Goal: Navigation & Orientation: Find specific page/section

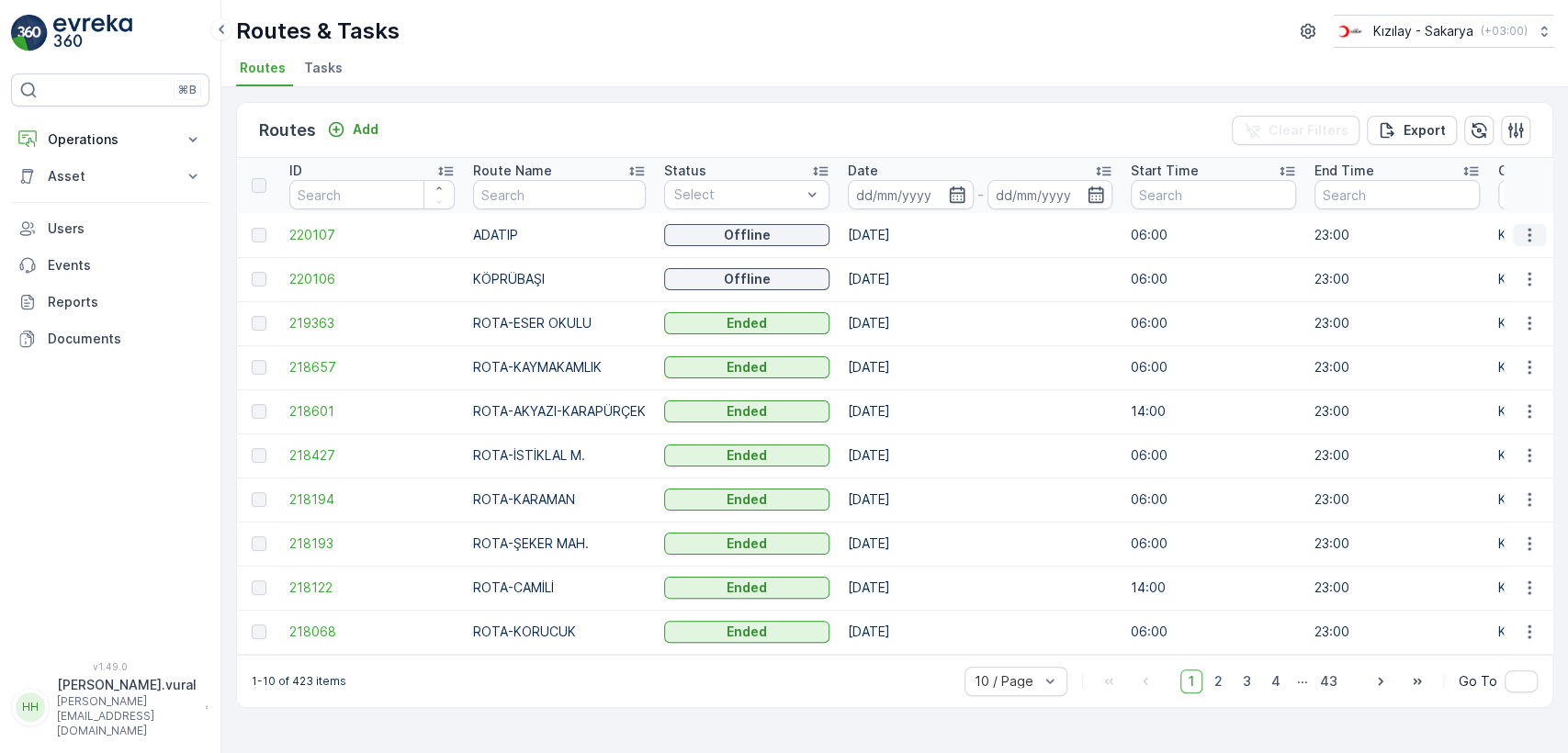
click at [1529, 232] on icon "button" at bounding box center [1529, 235] width 18 height 18
click at [1502, 265] on span "See More Details" at bounding box center [1486, 262] width 106 height 18
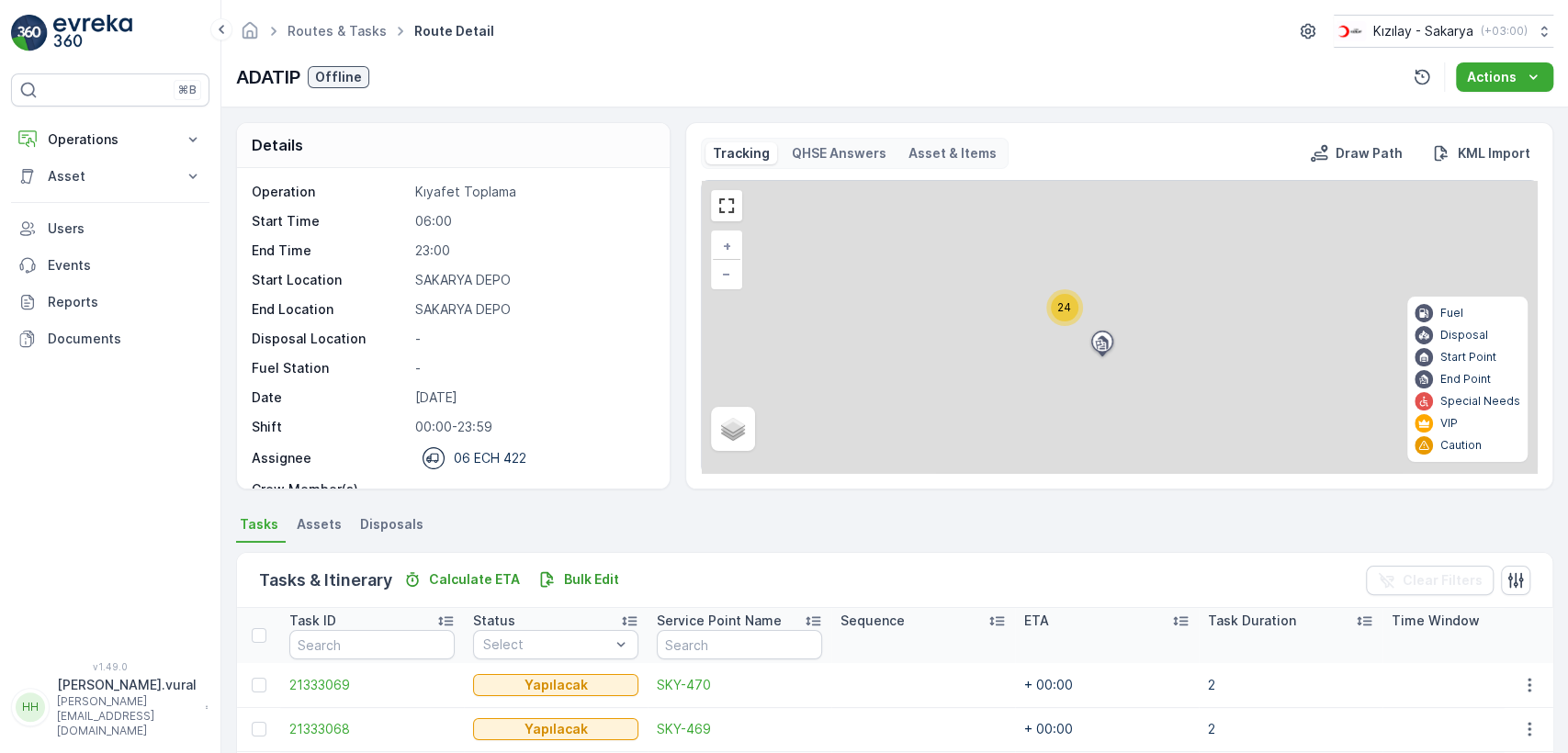
scroll to position [437, 0]
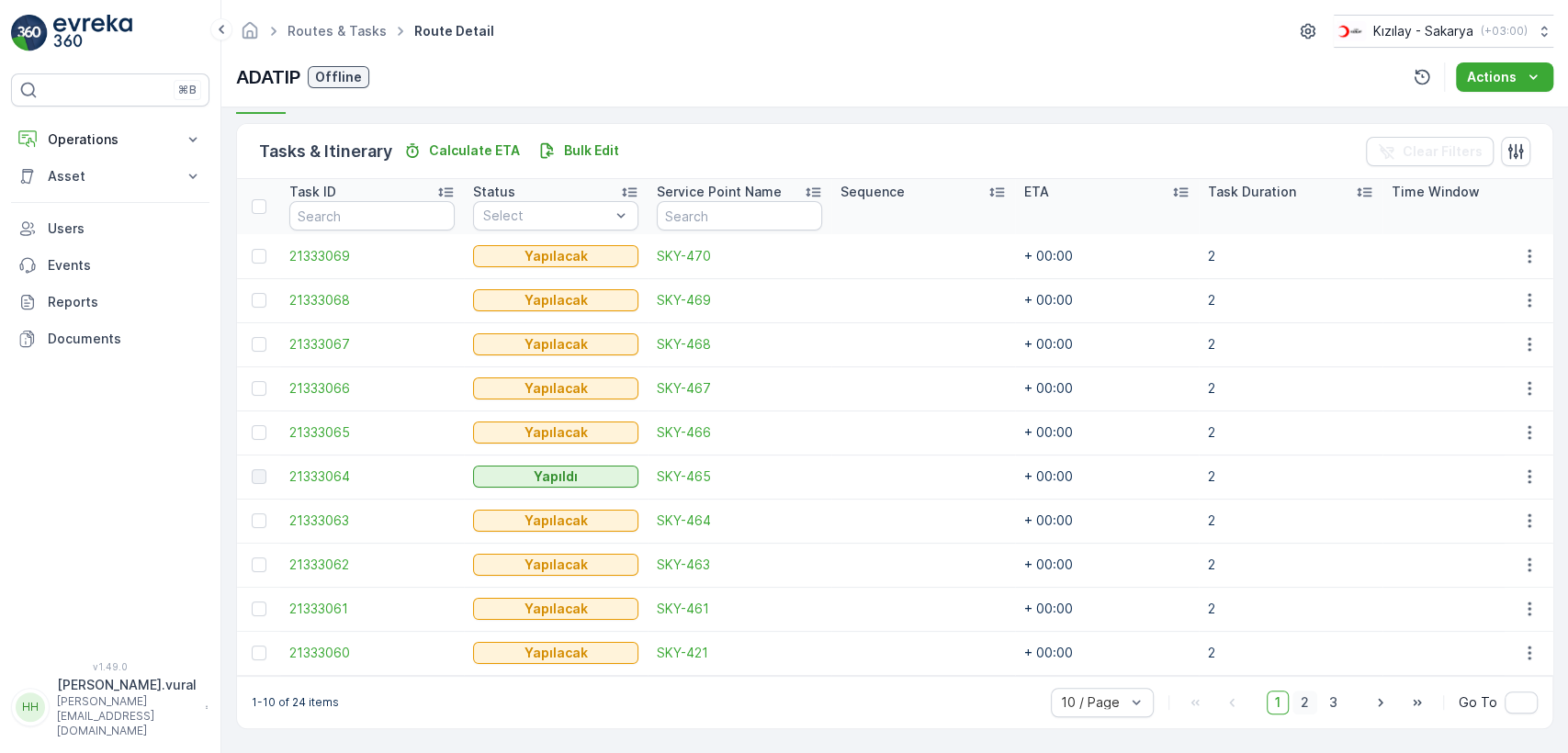
click at [1304, 714] on span "2" at bounding box center [1305, 703] width 25 height 24
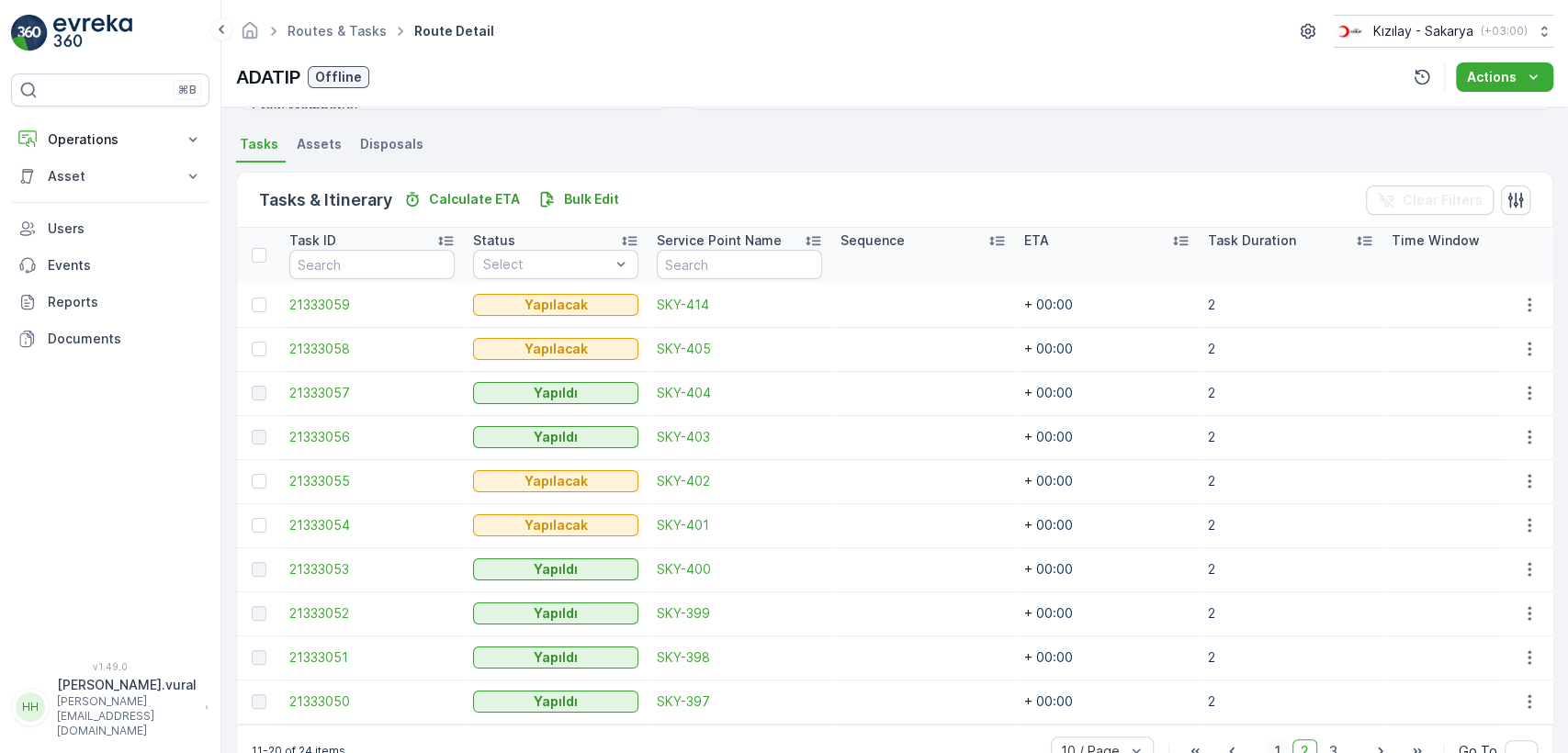
scroll to position [437, 0]
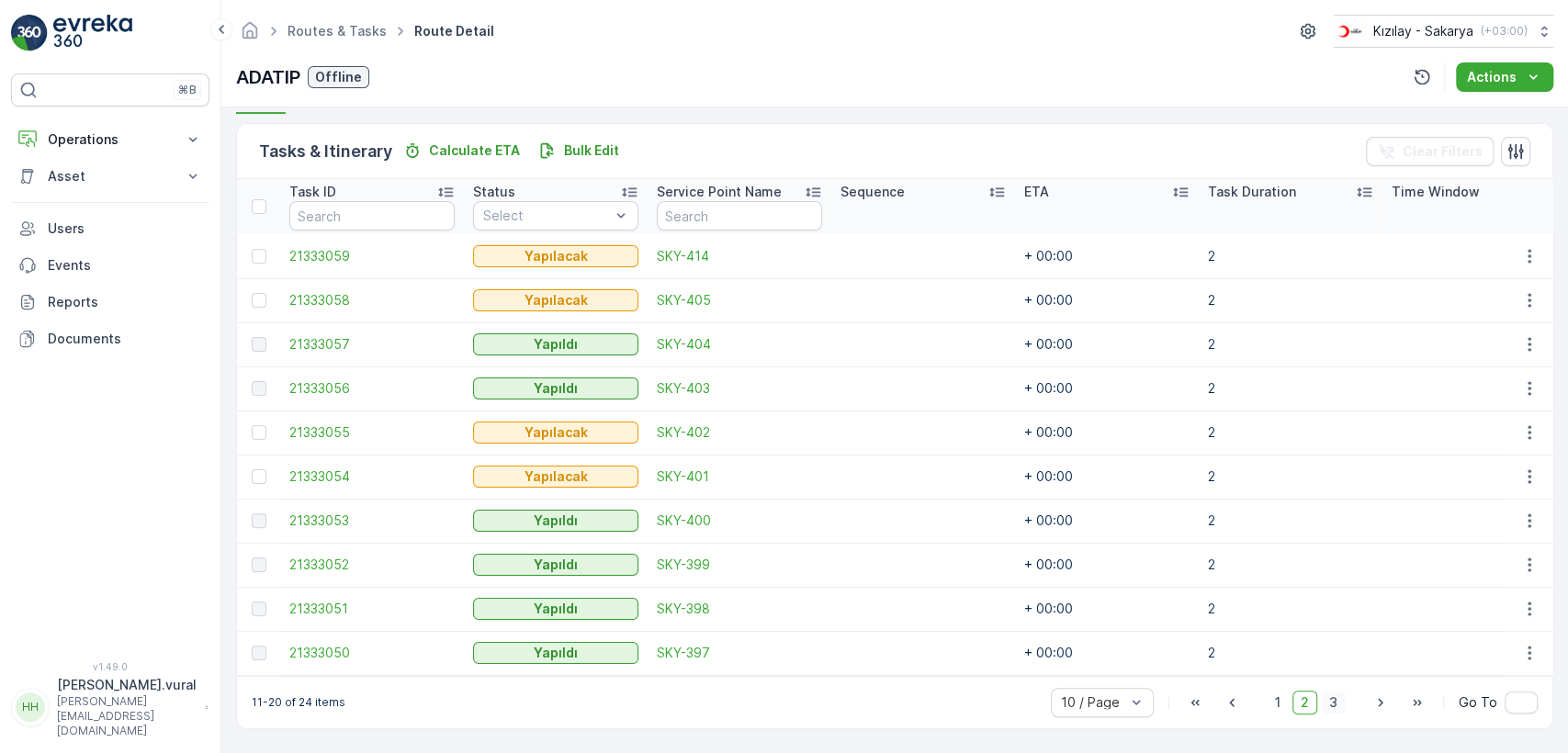
click at [1323, 691] on span "3" at bounding box center [1333, 703] width 25 height 24
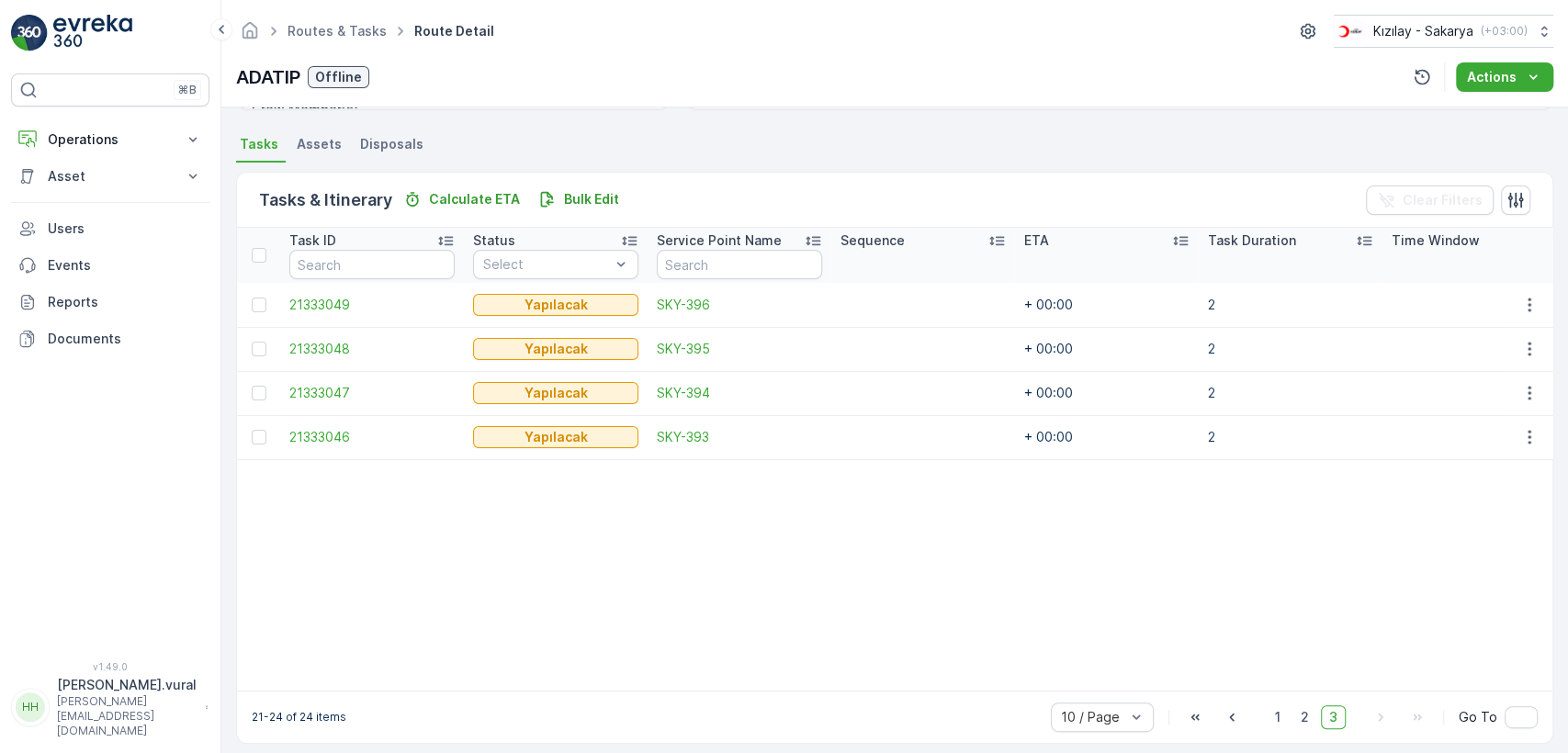
scroll to position [404, 0]
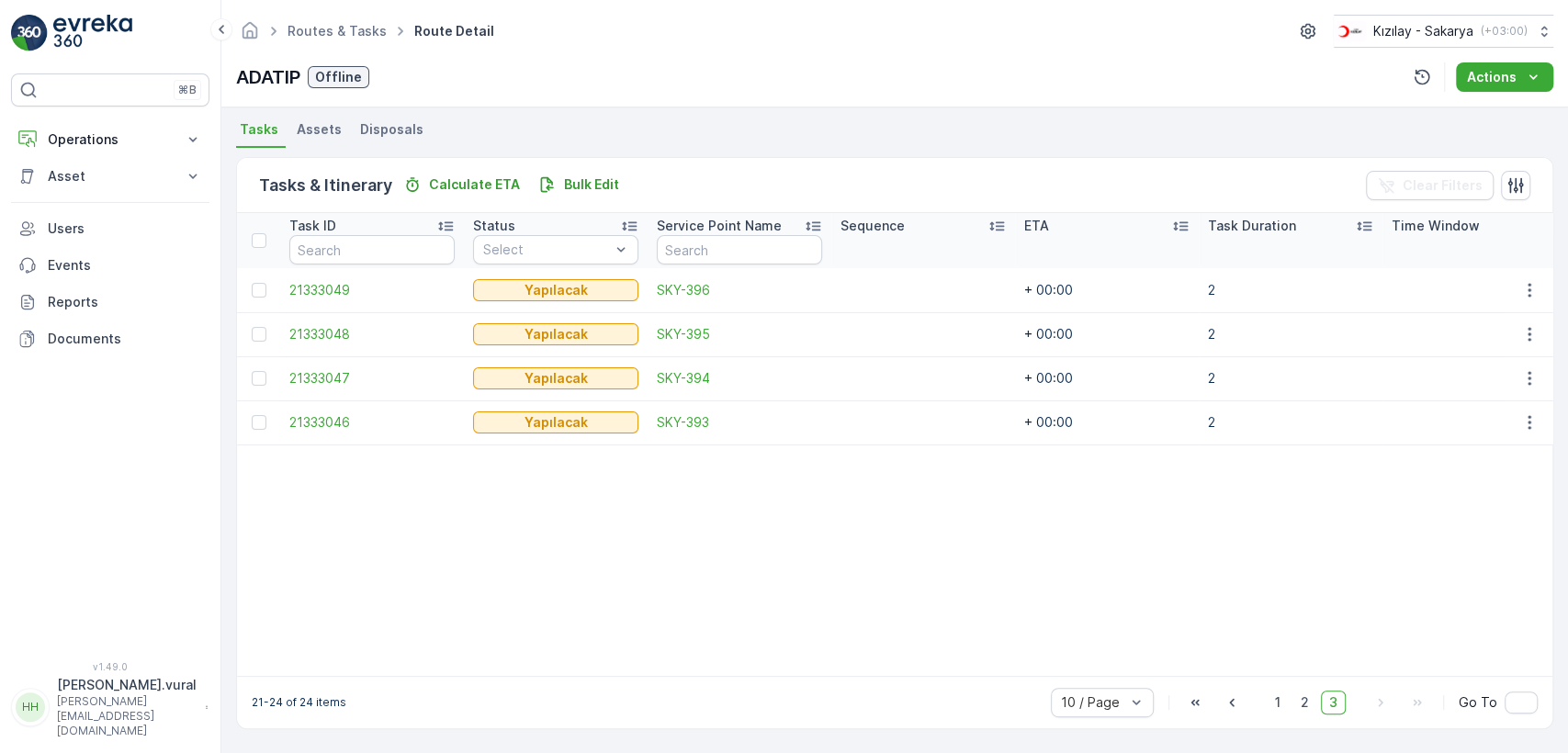
click at [99, 113] on div "⌘B Operations Rapor - Kızılay Planning Routes & Tasks Cockpit Settings Asset As…" at bounding box center [110, 356] width 198 height 566
click at [104, 143] on p "Operations" at bounding box center [110, 139] width 125 height 18
click at [117, 223] on p "Routes & Tasks" at bounding box center [94, 221] width 95 height 18
